Goal: Task Accomplishment & Management: Use online tool/utility

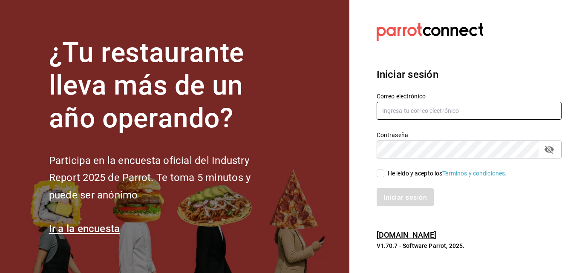
type input "[EMAIL_ADDRESS][PERSON_NAME][DOMAIN_NAME]"
click at [378, 174] on input "He leído y acepto los Términos y condiciones." at bounding box center [380, 173] width 8 height 8
checkbox input "true"
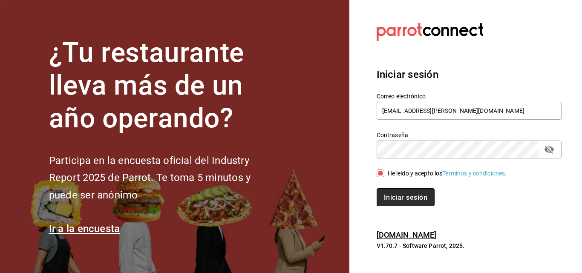
click at [413, 192] on button "Iniciar sesión" at bounding box center [405, 197] width 58 height 18
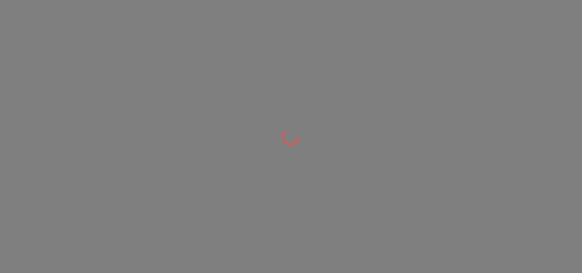
click at [427, 192] on div at bounding box center [291, 136] width 582 height 273
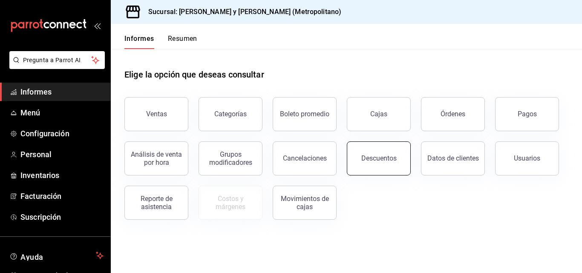
click at [397, 166] on button "Descuentos" at bounding box center [379, 158] width 64 height 34
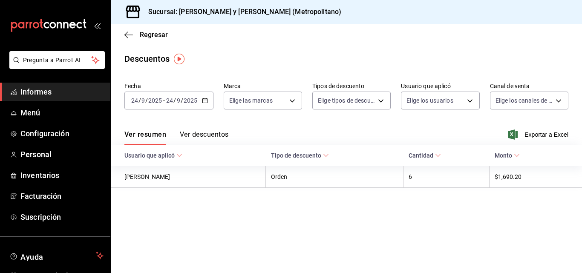
click at [537, 138] on font "Exportar a Excel" at bounding box center [546, 134] width 44 height 7
